Goal: Information Seeking & Learning: Learn about a topic

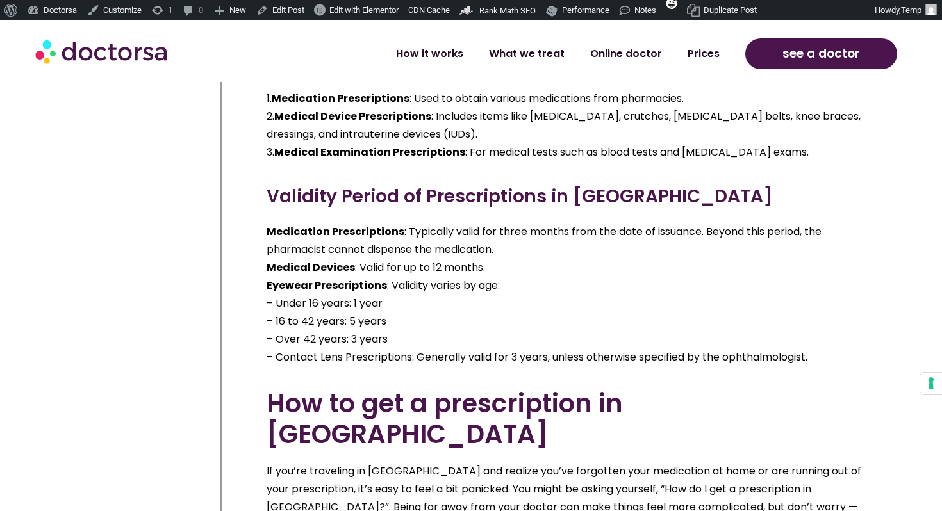
scroll to position [9112, 0]
